Goal: Task Accomplishment & Management: Manage account settings

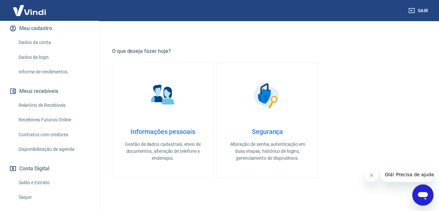
scroll to position [99, 0]
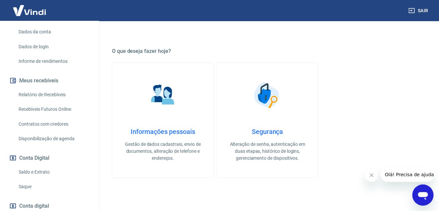
click at [40, 166] on link "Saldo e Extrato" at bounding box center [53, 173] width 75 height 14
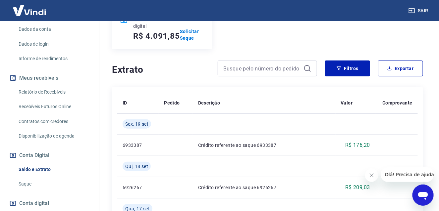
scroll to position [101, 0]
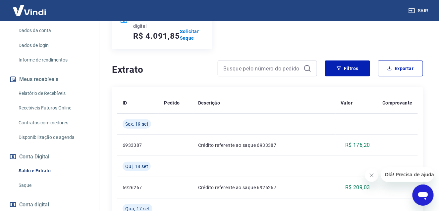
click at [52, 89] on link "Relatório de Recebíveis" at bounding box center [53, 94] width 75 height 14
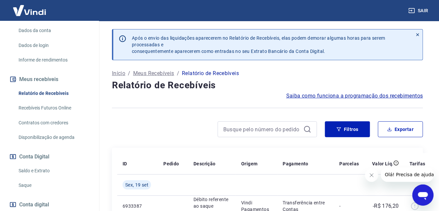
click at [32, 179] on link "Saque" at bounding box center [53, 186] width 75 height 14
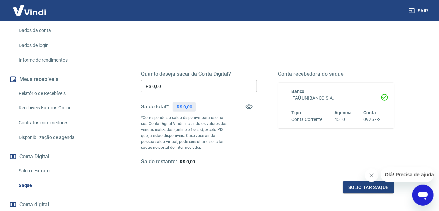
scroll to position [66, 0]
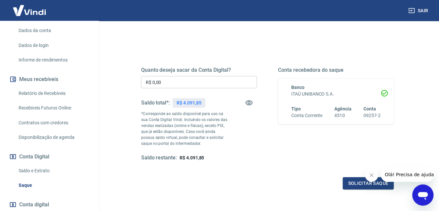
click at [164, 82] on input "R$ 0,00" at bounding box center [199, 82] width 116 height 12
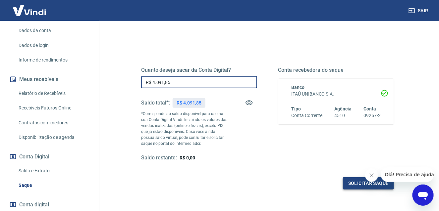
type input "R$ 4.091,85"
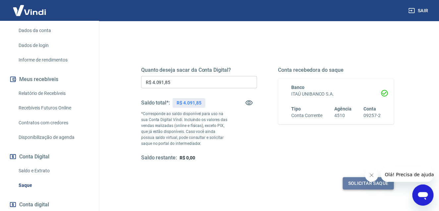
click at [351, 185] on button "Solicitar saque" at bounding box center [368, 184] width 51 height 12
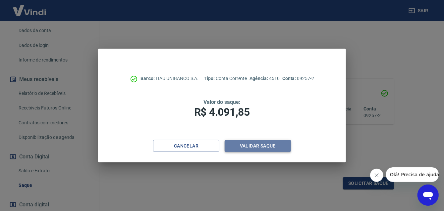
click at [236, 146] on button "Validar saque" at bounding box center [258, 146] width 66 height 12
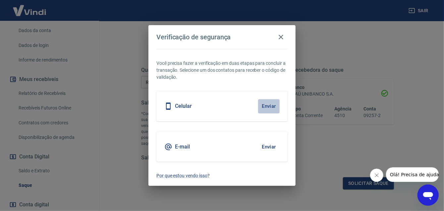
click at [272, 106] on button "Enviar" at bounding box center [269, 106] width 22 height 14
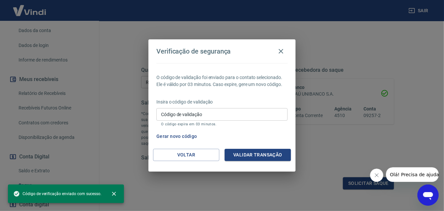
click at [266, 113] on input "Código de validação" at bounding box center [221, 114] width 131 height 12
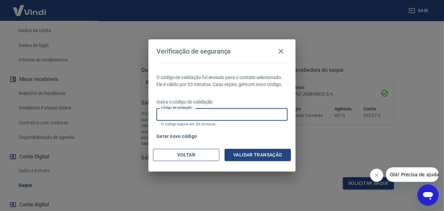
click at [183, 155] on button "Voltar" at bounding box center [186, 155] width 66 height 12
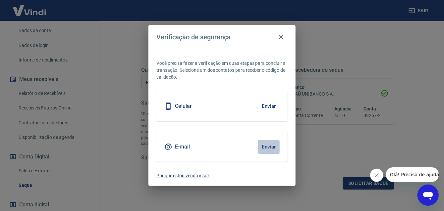
click at [274, 145] on button "Enviar" at bounding box center [269, 147] width 22 height 14
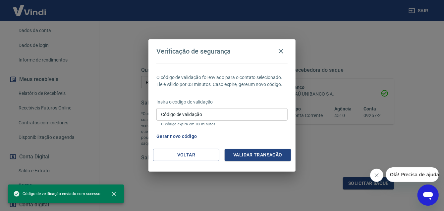
click at [201, 114] on input "Código de validação" at bounding box center [221, 114] width 131 height 12
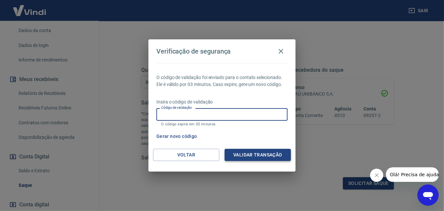
click at [247, 154] on button "Validar transação" at bounding box center [258, 155] width 66 height 12
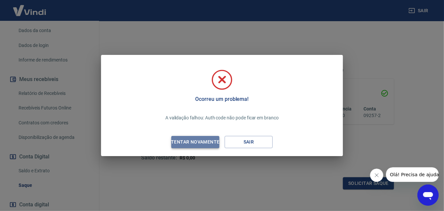
click at [207, 141] on div "Tentar novamente" at bounding box center [195, 142] width 64 height 8
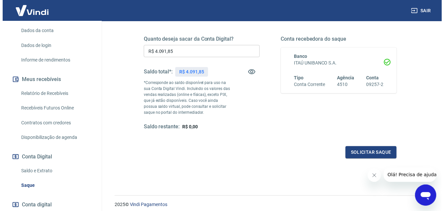
scroll to position [99, 0]
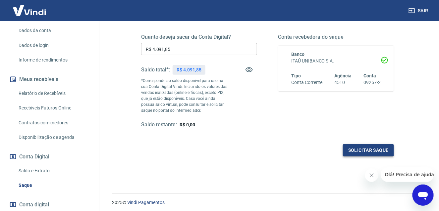
click at [362, 150] on button "Solicitar saque" at bounding box center [368, 150] width 51 height 12
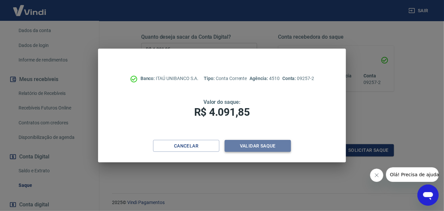
click at [242, 144] on button "Validar saque" at bounding box center [258, 146] width 66 height 12
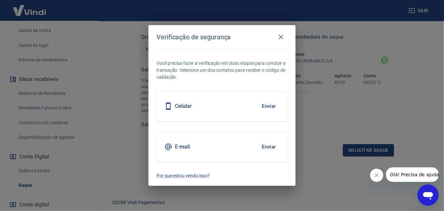
click at [188, 150] on h5 "E-mail" at bounding box center [182, 147] width 15 height 7
click at [269, 148] on button "Enviar" at bounding box center [269, 147] width 22 height 14
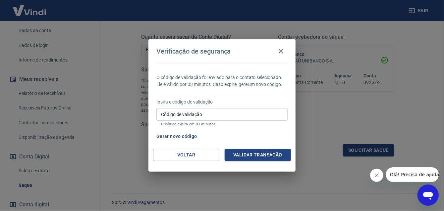
click at [183, 113] on input "Código de validação" at bounding box center [221, 114] width 131 height 12
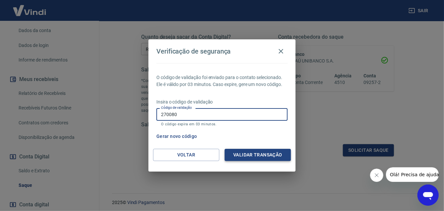
type input "270080"
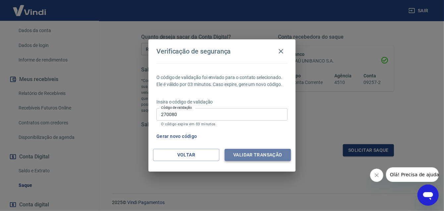
click at [247, 153] on button "Validar transação" at bounding box center [258, 155] width 66 height 12
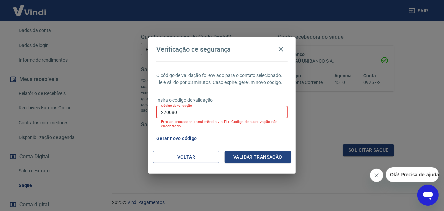
drag, startPoint x: 192, startPoint y: 110, endPoint x: 87, endPoint y: 106, distance: 105.1
click at [94, 107] on div "Verificação de segurança O código de validação foi enviado para o contato selec…" at bounding box center [222, 105] width 444 height 211
type input "928625"
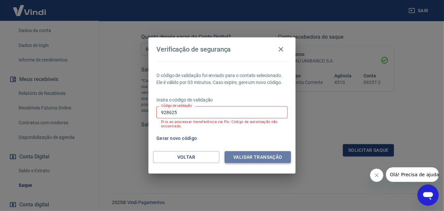
click at [257, 159] on button "Validar transação" at bounding box center [258, 157] width 66 height 12
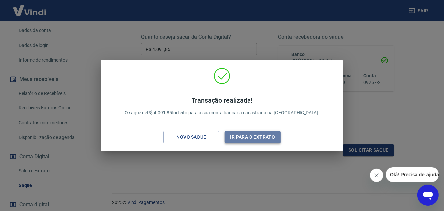
click at [245, 139] on button "Ir para o extrato" at bounding box center [253, 137] width 56 height 12
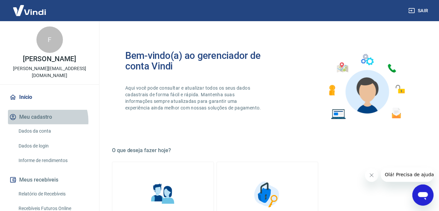
click at [44, 114] on button "Meu cadastro" at bounding box center [49, 117] width 83 height 15
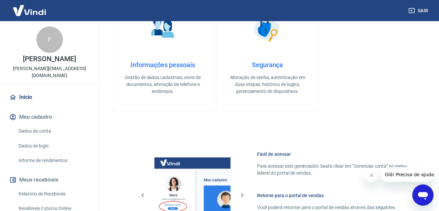
scroll to position [166, 0]
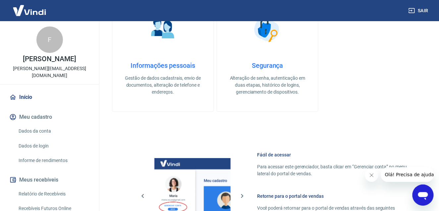
click at [162, 78] on p "Gestão de dados cadastrais, envio de documentos, alteração de telefone e endere…" at bounding box center [163, 85] width 80 height 21
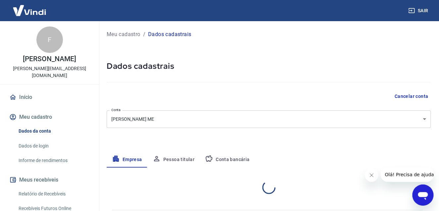
select select "SP"
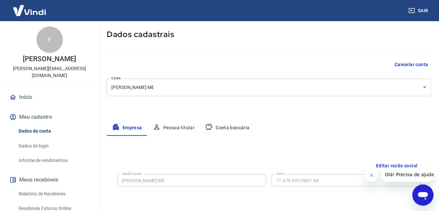
scroll to position [33, 0]
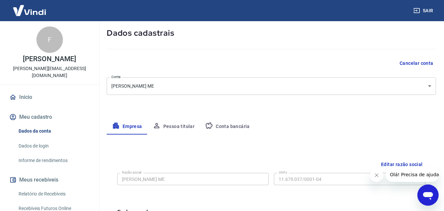
click at [171, 88] on body "Sair F Fernando Hisano fernando@brasilpropaganda.com Início Meu cadastro Dados …" at bounding box center [222, 72] width 444 height 211
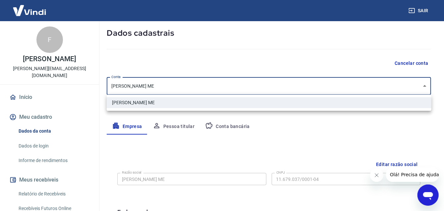
click at [183, 63] on div at bounding box center [222, 105] width 444 height 211
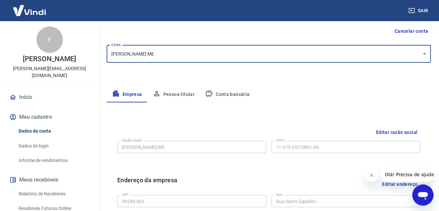
scroll to position [66, 0]
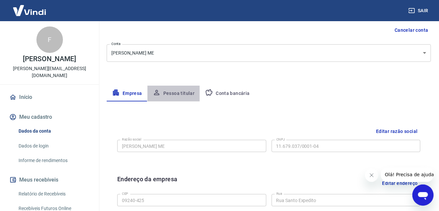
click at [180, 93] on button "Pessoa titular" at bounding box center [173, 94] width 53 height 16
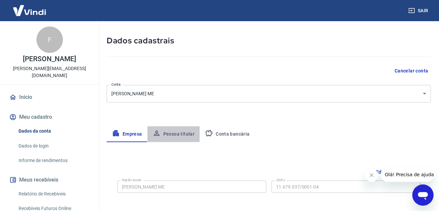
scroll to position [53, 0]
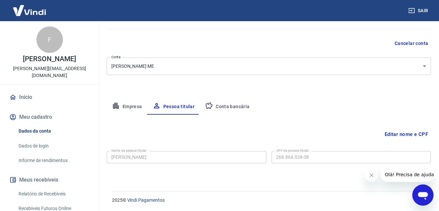
click at [215, 103] on button "Conta bancária" at bounding box center [227, 107] width 55 height 16
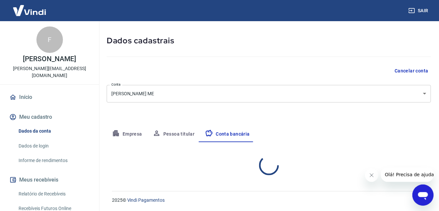
select select "1"
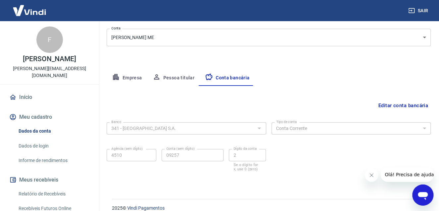
scroll to position [90, 0]
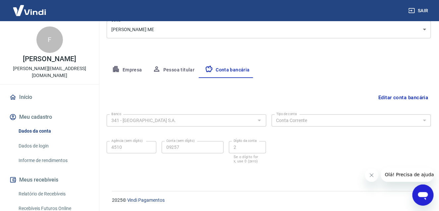
click at [125, 67] on button "Empresa" at bounding box center [127, 70] width 41 height 16
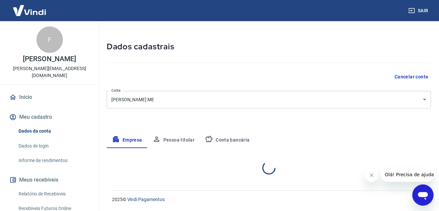
select select "SP"
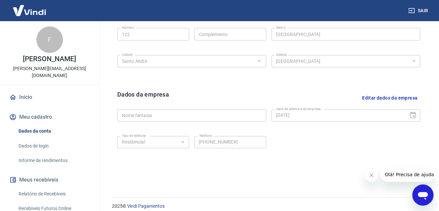
scroll to position [266, 0]
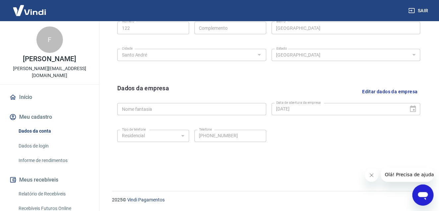
click at [27, 140] on link "Dados de login" at bounding box center [53, 146] width 75 height 14
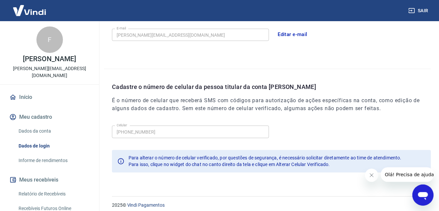
scroll to position [212, 0]
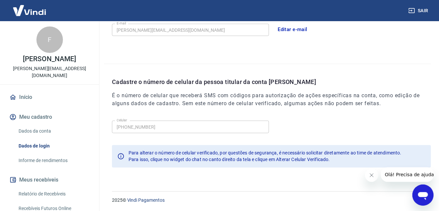
click at [149, 97] on h6 "É o número de celular que receberá SMS com códigos para autorização de ações es…" at bounding box center [271, 100] width 319 height 16
click at [155, 94] on h6 "É o número de celular que receberá SMS com códigos para autorização de ações es…" at bounding box center [271, 100] width 319 height 16
drag, startPoint x: 373, startPoint y: 176, endPoint x: 717, endPoint y: 342, distance: 382.2
click at [373, 176] on icon "Fechar mensagem da empresa" at bounding box center [371, 175] width 5 height 5
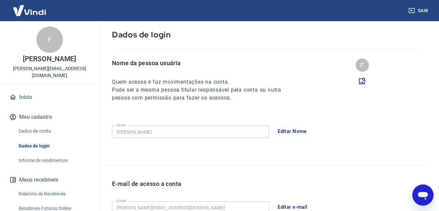
scroll to position [33, 0]
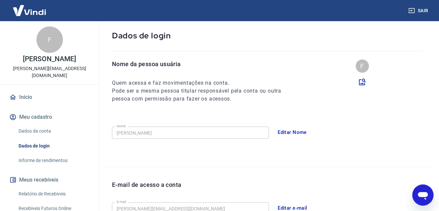
click at [38, 154] on link "Informe de rendimentos" at bounding box center [53, 161] width 75 height 14
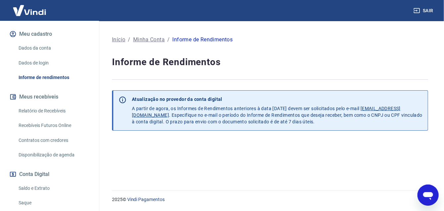
scroll to position [99, 0]
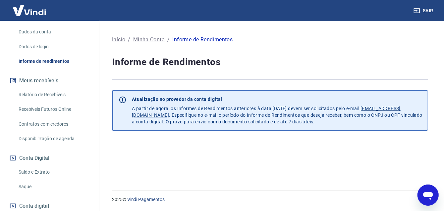
click at [49, 103] on link "Recebíveis Futuros Online" at bounding box center [53, 110] width 75 height 14
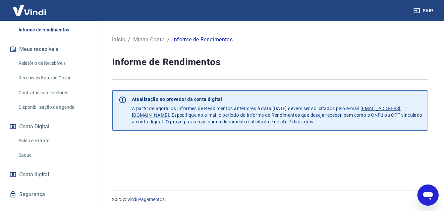
scroll to position [134, 0]
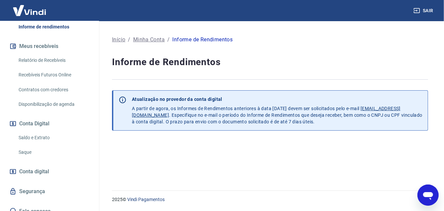
click at [44, 167] on span "Conta digital" at bounding box center [34, 171] width 30 height 9
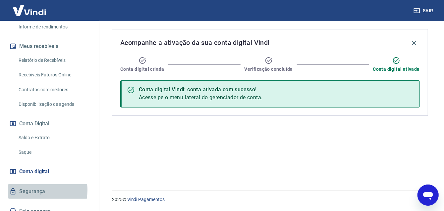
click at [37, 185] on link "Segurança" at bounding box center [49, 192] width 83 height 15
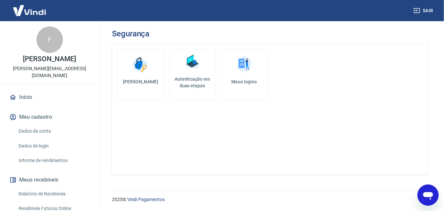
click at [51, 52] on div "F" at bounding box center [49, 40] width 27 height 27
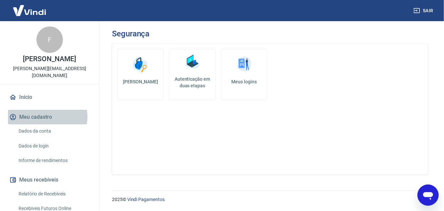
click at [41, 110] on button "Meu cadastro" at bounding box center [49, 117] width 83 height 15
click at [40, 110] on button "Meu cadastro" at bounding box center [49, 117] width 83 height 15
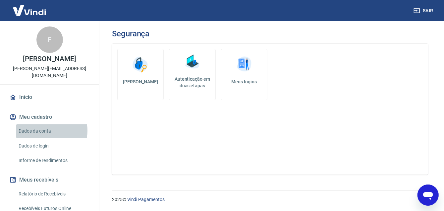
click at [41, 125] on link "Dados da conta" at bounding box center [53, 132] width 75 height 14
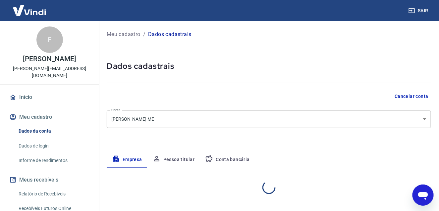
select select "SP"
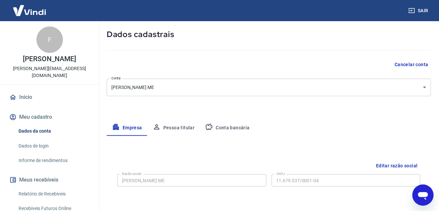
scroll to position [33, 0]
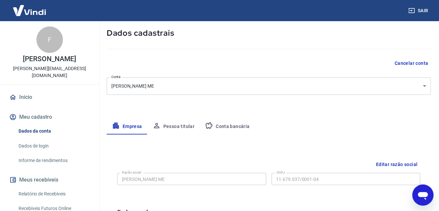
click at [162, 95] on div "Meu cadastro / Dados cadastrais Dados cadastrais Cancelar conta Conta FERNANDO …" at bounding box center [269, 202] width 340 height 428
click at [164, 89] on body "Sair F Fernando Hisano fernando@brasilpropaganda.com Início Meu cadastro Dados …" at bounding box center [222, 72] width 444 height 211
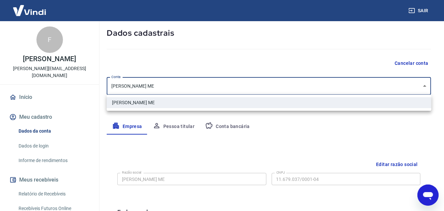
click at [155, 105] on li "FERNANDO HISANO ME" at bounding box center [269, 102] width 325 height 11
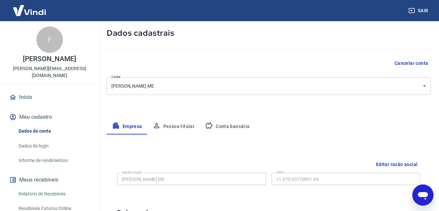
click at [155, 105] on div "Meu cadastro / Dados cadastrais Dados cadastrais Cancelar conta Conta FERNANDO …" at bounding box center [269, 202] width 340 height 428
click at [174, 126] on button "Pessoa titular" at bounding box center [173, 127] width 53 height 16
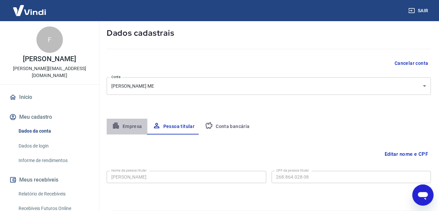
click at [132, 131] on button "Empresa" at bounding box center [127, 127] width 41 height 16
select select "SP"
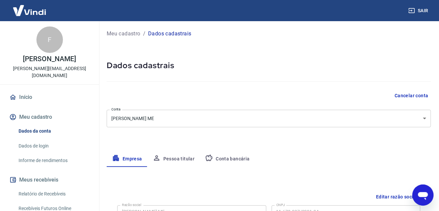
scroll to position [0, 0]
click at [27, 90] on link "Início" at bounding box center [49, 97] width 83 height 15
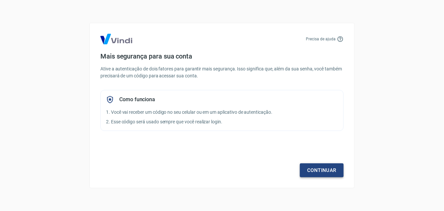
click at [306, 169] on link "Continuar" at bounding box center [322, 171] width 44 height 14
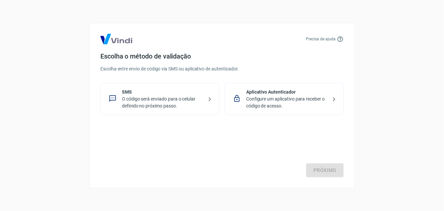
click at [261, 99] on p "Configure um aplicativo para receber o código de acesso." at bounding box center [286, 103] width 81 height 14
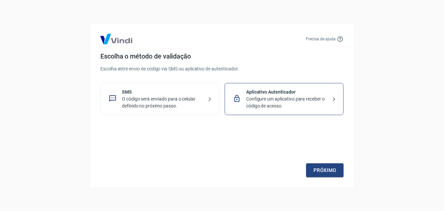
click at [316, 178] on div "Precisa de ajuda Escolha o método de validação Escolha entre envio de código vi…" at bounding box center [221, 106] width 265 height 166
click at [317, 174] on link "Próximo" at bounding box center [324, 171] width 37 height 14
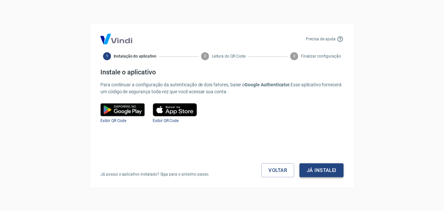
click at [321, 172] on button "Já instalei" at bounding box center [322, 171] width 44 height 14
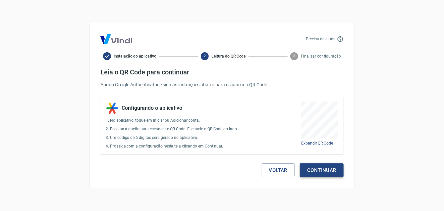
click at [313, 171] on button "Continuar" at bounding box center [322, 171] width 44 height 14
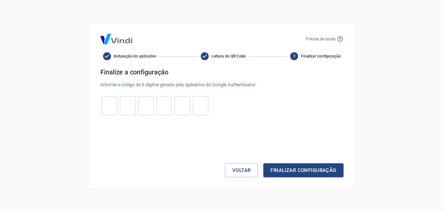
click at [111, 108] on input "tel" at bounding box center [110, 106] width 16 height 14
type input "8"
type input "6"
type input "9"
type input "6"
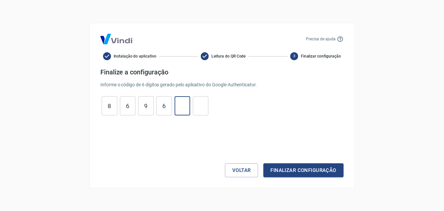
type input "4"
type input "0"
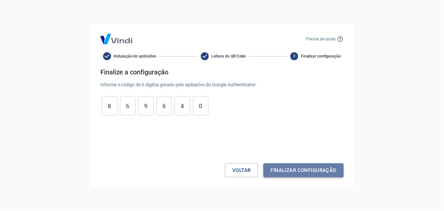
click at [295, 171] on button "Finalizar configuração" at bounding box center [303, 171] width 80 height 14
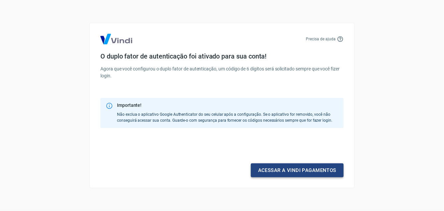
click at [274, 170] on link "Acessar a Vindi pagamentos" at bounding box center [297, 171] width 93 height 14
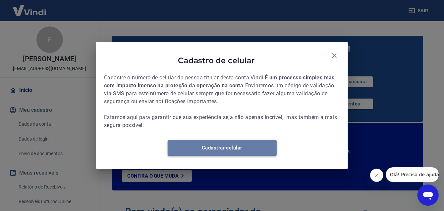
click at [246, 151] on link "Cadastrar celular" at bounding box center [222, 148] width 109 height 16
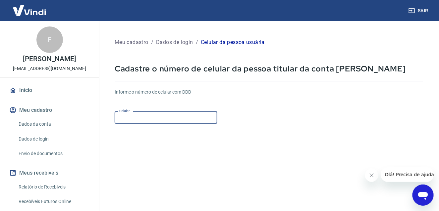
click at [135, 117] on input "Celular" at bounding box center [166, 118] width 103 height 12
type input "[PHONE_NUMBER]"
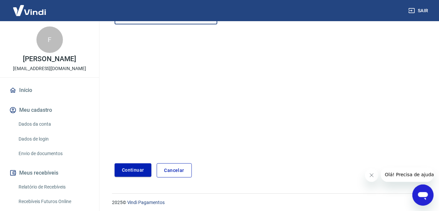
scroll to position [102, 0]
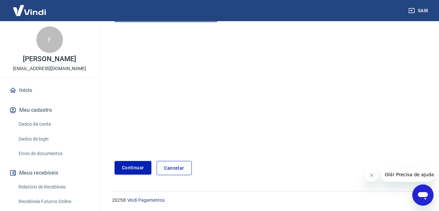
click at [132, 171] on button "Continuar" at bounding box center [133, 168] width 37 height 14
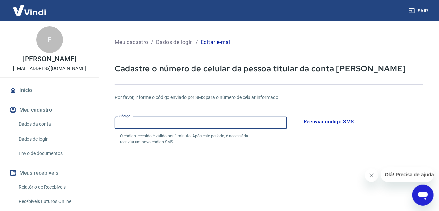
click at [161, 127] on input "Código" at bounding box center [201, 123] width 172 height 12
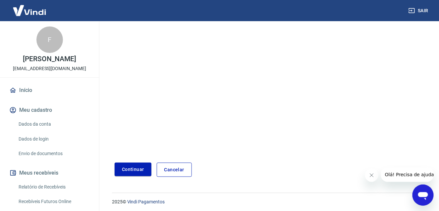
scroll to position [127, 0]
type input "448231"
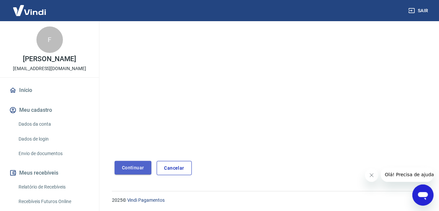
click at [131, 166] on button "Continuar" at bounding box center [133, 168] width 37 height 14
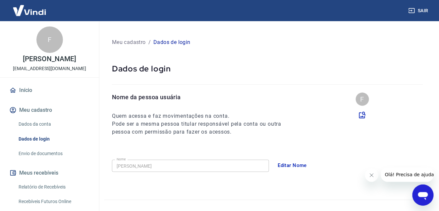
click at [190, 118] on h6 "Quem acessa e faz movimentações na conta." at bounding box center [203, 116] width 182 height 8
drag, startPoint x: 153, startPoint y: 115, endPoint x: 160, endPoint y: 117, distance: 6.8
click at [160, 117] on h6 "Quem acessa e faz movimentações na conta." at bounding box center [203, 116] width 182 height 8
drag, startPoint x: 160, startPoint y: 117, endPoint x: 164, endPoint y: 117, distance: 3.6
click at [164, 117] on h6 "Quem acessa e faz movimentações na conta." at bounding box center [203, 116] width 182 height 8
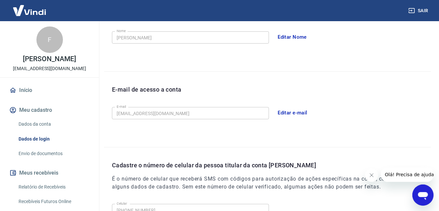
scroll to position [146, 0]
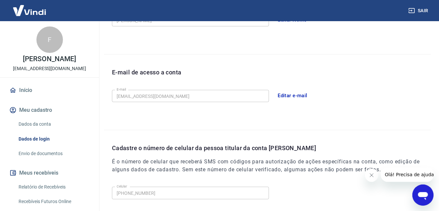
click at [30, 107] on button "Meu cadastro" at bounding box center [49, 110] width 83 height 15
click at [37, 123] on link "Dados da conta" at bounding box center [53, 125] width 75 height 14
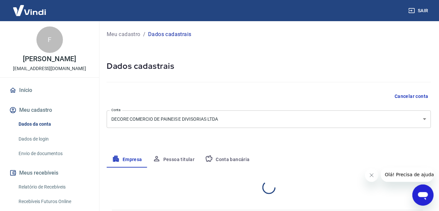
select select "SP"
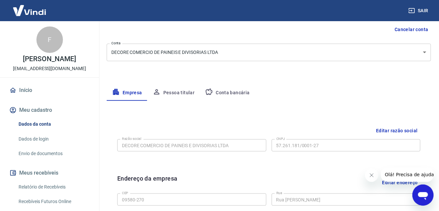
click at [173, 92] on button "Pessoa titular" at bounding box center [173, 93] width 53 height 16
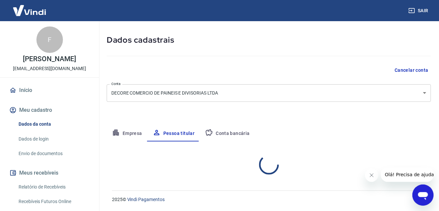
scroll to position [53, 0]
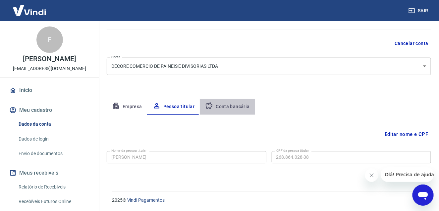
click at [224, 108] on button "Conta bancária" at bounding box center [227, 107] width 55 height 16
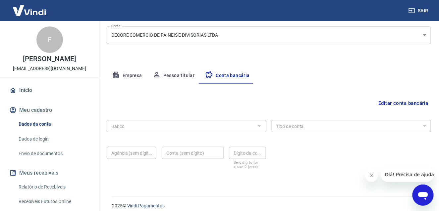
scroll to position [90, 0]
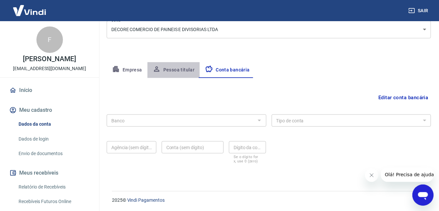
click at [185, 71] on button "Pessoa titular" at bounding box center [173, 70] width 53 height 16
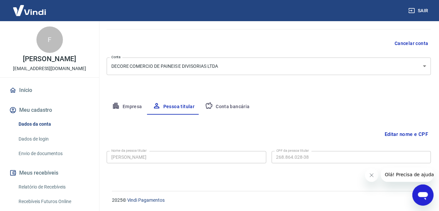
click at [225, 108] on button "Conta bancária" at bounding box center [227, 107] width 55 height 16
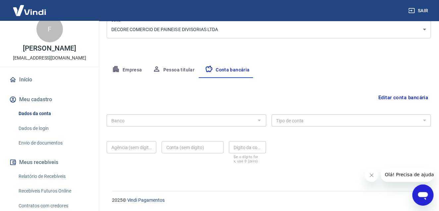
scroll to position [0, 0]
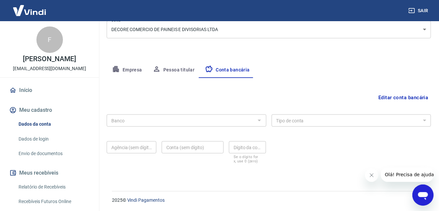
click at [29, 88] on link "Início" at bounding box center [49, 90] width 83 height 15
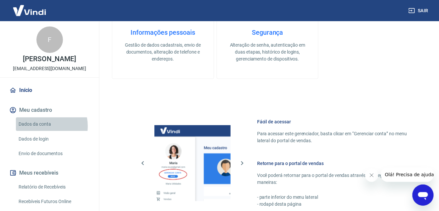
click at [39, 126] on link "Dados da conta" at bounding box center [53, 125] width 75 height 14
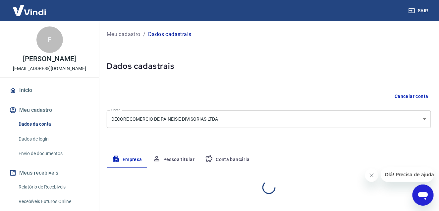
select select "SP"
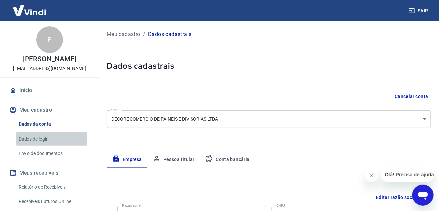
click at [41, 140] on link "Dados de login" at bounding box center [53, 140] width 75 height 14
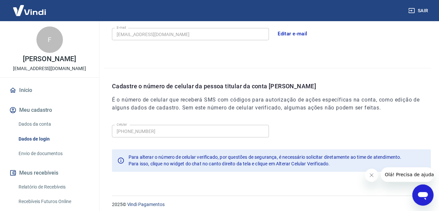
scroll to position [212, 0]
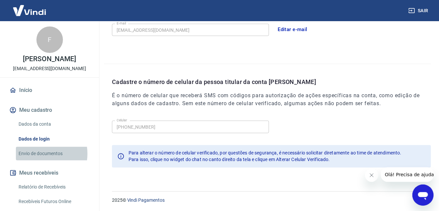
click at [37, 154] on link "Envio de documentos" at bounding box center [53, 154] width 75 height 14
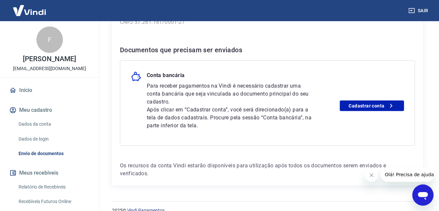
scroll to position [133, 0]
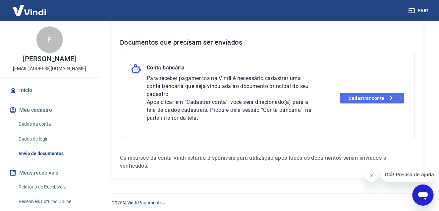
click at [365, 96] on link "Cadastrar conta" at bounding box center [372, 98] width 64 height 11
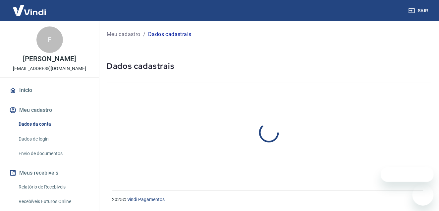
select select "SP"
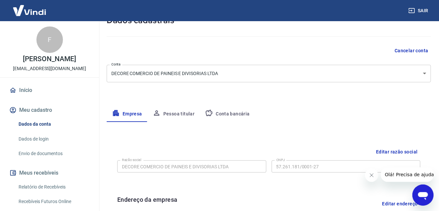
scroll to position [1, 0]
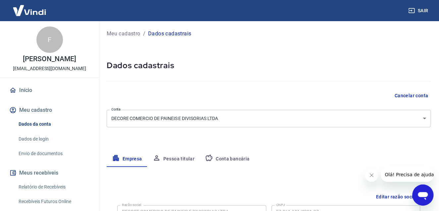
click at [46, 154] on link "Envio de documentos" at bounding box center [53, 154] width 75 height 14
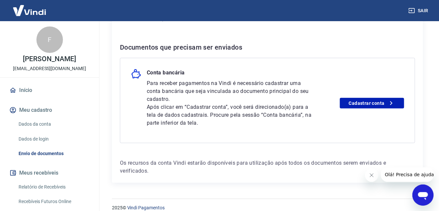
scroll to position [133, 0]
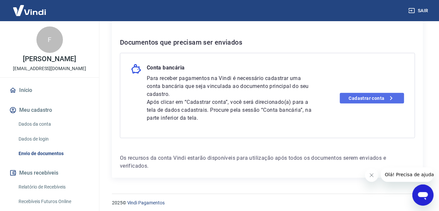
click at [365, 98] on link "Cadastrar conta" at bounding box center [372, 98] width 64 height 11
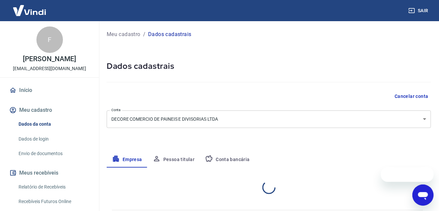
select select "SP"
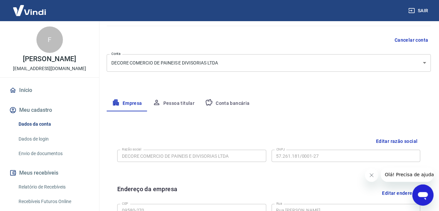
scroll to position [66, 0]
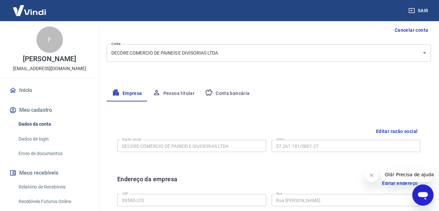
click at [241, 92] on button "Conta bancária" at bounding box center [227, 94] width 55 height 16
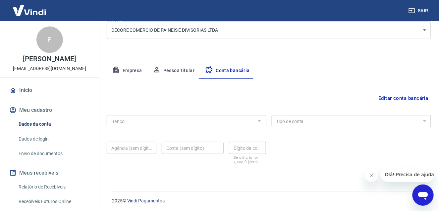
scroll to position [90, 0]
click at [389, 99] on button "Editar conta bancária" at bounding box center [403, 97] width 55 height 13
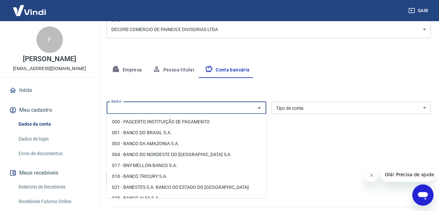
click at [234, 111] on input "Banco" at bounding box center [181, 108] width 145 height 8
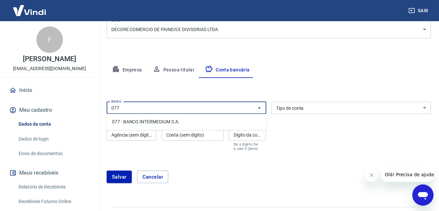
click at [154, 121] on li "077 - BANCO INTERMEDIUM S.A." at bounding box center [187, 122] width 160 height 11
type input "077 - BANCO INTERMEDIUM S.A."
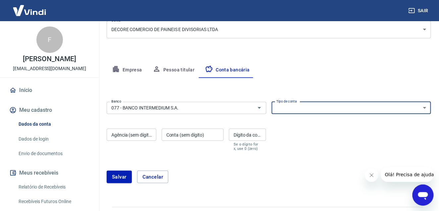
click at [305, 110] on select "Conta Corrente Conta Poupança" at bounding box center [352, 108] width 160 height 12
select select "1"
click at [272, 102] on select "Conta Corrente Conta Poupança" at bounding box center [352, 108] width 160 height 12
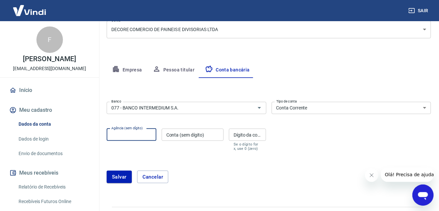
click at [142, 134] on input "Agência (sem dígito)" at bounding box center [132, 135] width 50 height 12
type input "0001"
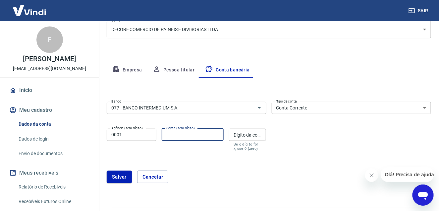
click at [183, 136] on input "Conta (sem dígito)" at bounding box center [193, 135] width 62 height 12
paste input "47999212"
type input "47999212"
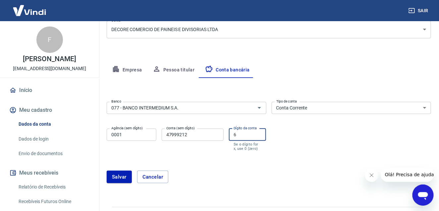
type input "6"
click at [119, 176] on button "Salvar" at bounding box center [119, 177] width 25 height 13
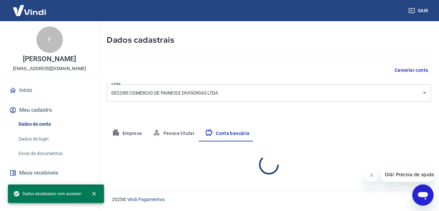
select select "1"
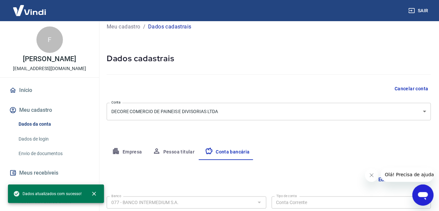
scroll to position [0, 0]
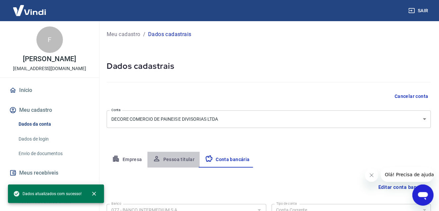
click at [178, 159] on button "Pessoa titular" at bounding box center [173, 160] width 53 height 16
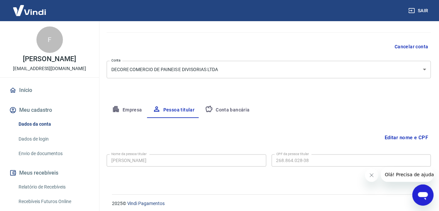
scroll to position [53, 0]
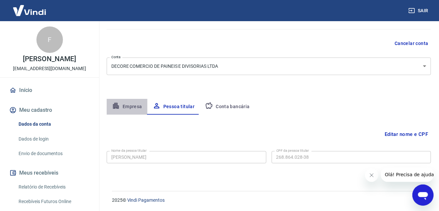
click at [137, 106] on button "Empresa" at bounding box center [127, 107] width 41 height 16
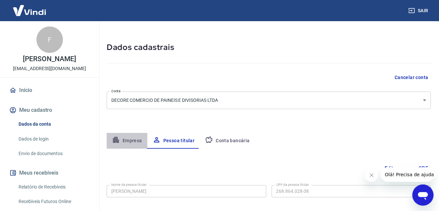
select select "SP"
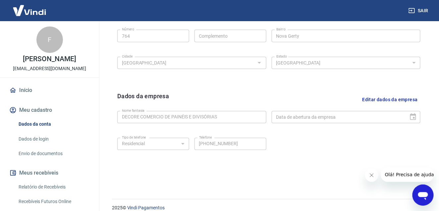
scroll to position [266, 0]
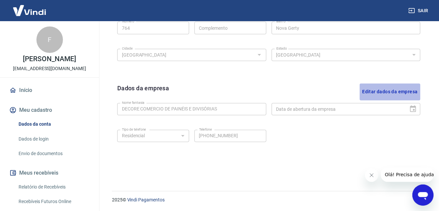
click at [408, 91] on button "Editar dados da empresa" at bounding box center [390, 92] width 61 height 17
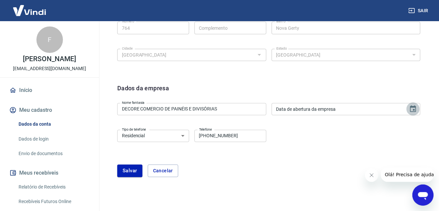
click at [417, 109] on icon "Choose date" at bounding box center [413, 109] width 8 height 8
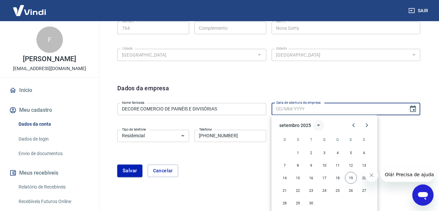
click at [316, 124] on icon "calendar view is open, switch to year view" at bounding box center [319, 126] width 8 height 8
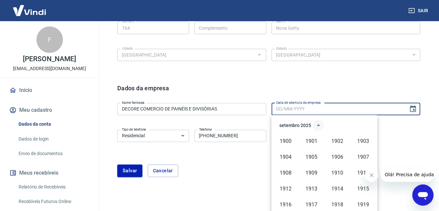
scroll to position [454, 0]
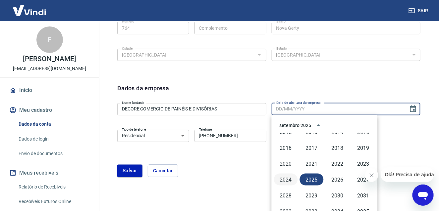
click at [289, 178] on button "2024" at bounding box center [286, 180] width 24 height 12
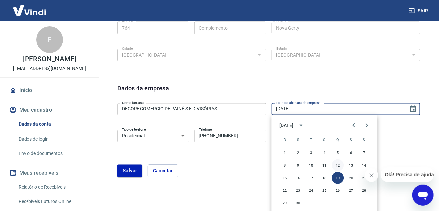
click at [335, 165] on button "12" at bounding box center [338, 166] width 12 height 12
type input "[DATE]"
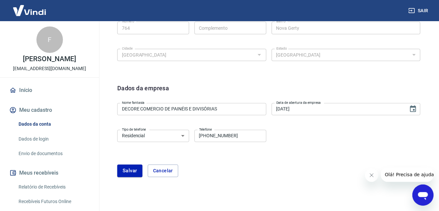
click at [338, 86] on div "Dados da empresa" at bounding box center [268, 92] width 303 height 17
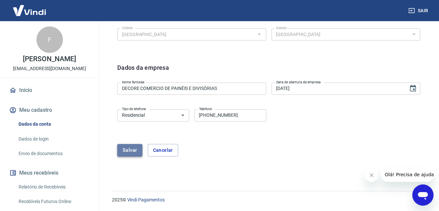
click at [131, 151] on button "Salvar" at bounding box center [129, 150] width 25 height 13
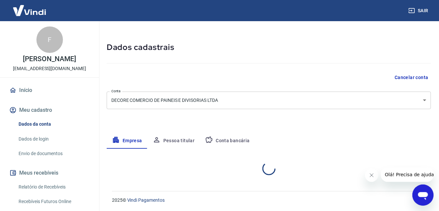
select select "SP"
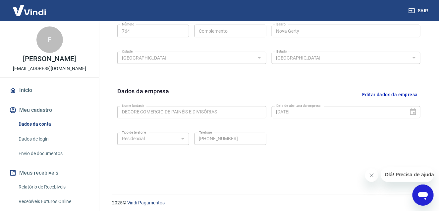
scroll to position [266, 0]
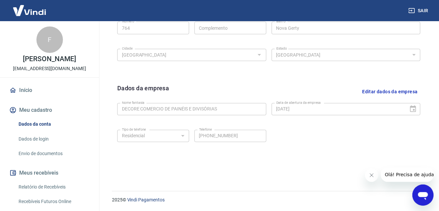
click at [34, 142] on link "Dados de login" at bounding box center [53, 140] width 75 height 14
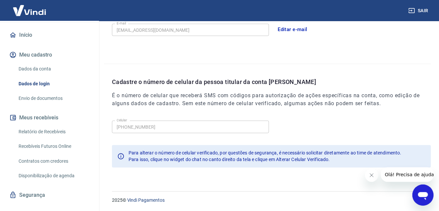
scroll to position [66, 0]
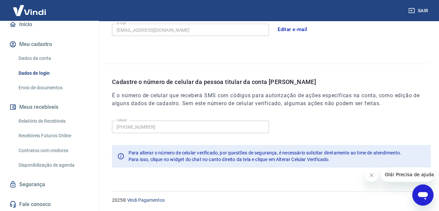
click at [33, 181] on link "Segurança" at bounding box center [49, 185] width 83 height 15
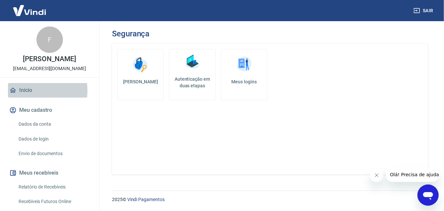
click at [30, 91] on link "Início" at bounding box center [49, 90] width 83 height 15
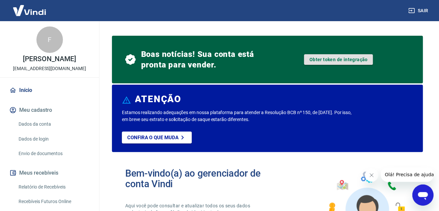
click at [315, 61] on link "Obter token de integração" at bounding box center [338, 59] width 69 height 11
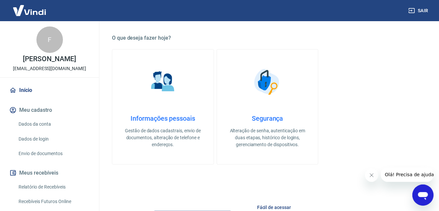
scroll to position [232, 0]
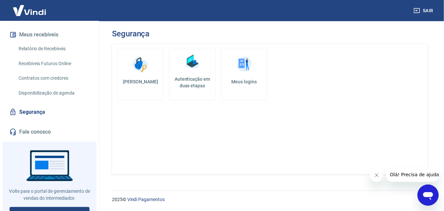
scroll to position [132, 0]
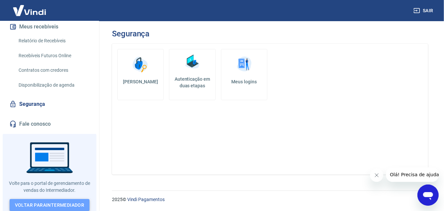
click at [53, 199] on link "Voltar para Intermediador" at bounding box center [50, 205] width 80 height 12
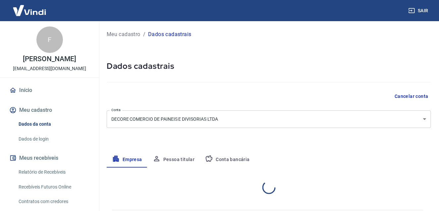
select select "SP"
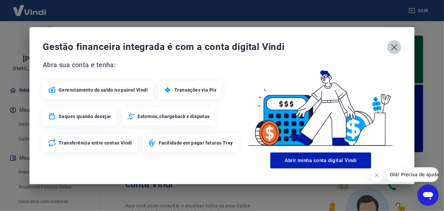
click at [394, 49] on icon "button" at bounding box center [394, 47] width 11 height 11
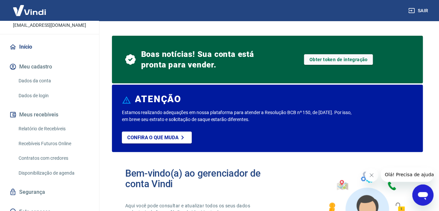
scroll to position [51, 0]
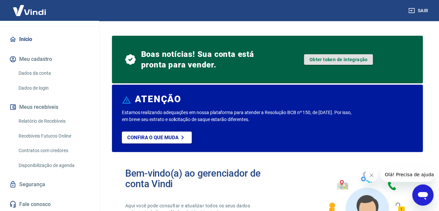
click at [354, 57] on link "Obter token de integração" at bounding box center [338, 59] width 69 height 11
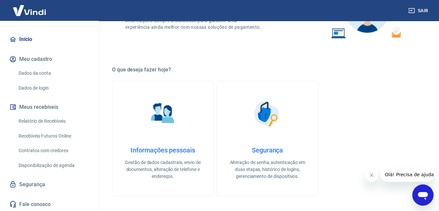
scroll to position [66, 0]
